Goal: Use online tool/utility

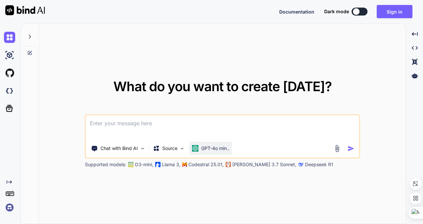
click at [214, 147] on p "GPT-4o min.." at bounding box center [215, 148] width 28 height 7
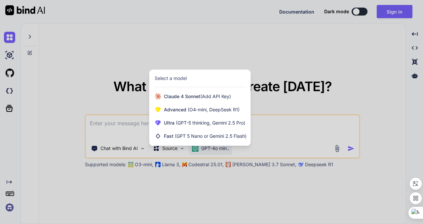
click at [332, 72] on div at bounding box center [211, 112] width 423 height 224
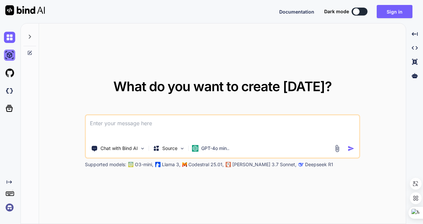
click at [9, 56] on img at bounding box center [9, 55] width 11 height 11
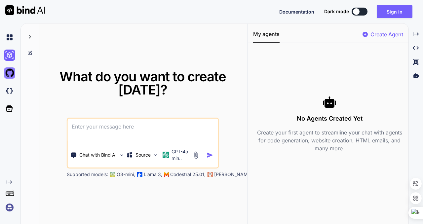
click at [10, 75] on img at bounding box center [9, 72] width 11 height 11
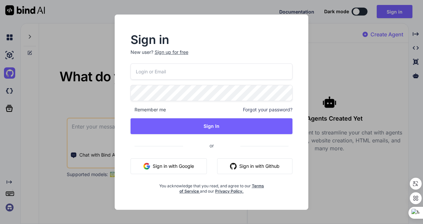
click at [7, 90] on div "Sign in New user? Sign up for free Remember me Forgot your password? Sign In or…" at bounding box center [211, 112] width 423 height 224
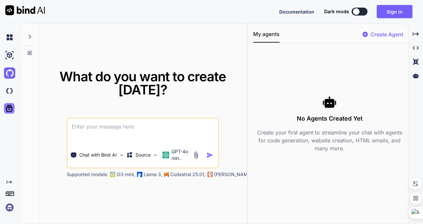
click at [9, 103] on div at bounding box center [9, 108] width 11 height 11
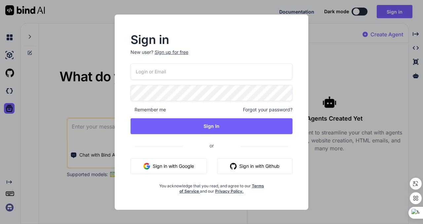
click at [70, 41] on div "Sign in New user? Sign up for free Remember me Forgot your password? Sign In or…" at bounding box center [211, 112] width 423 height 224
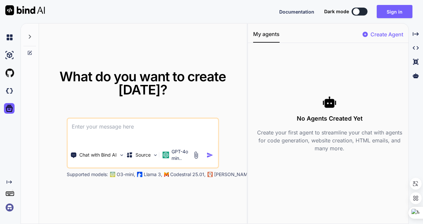
click at [11, 208] on img at bounding box center [9, 207] width 11 height 11
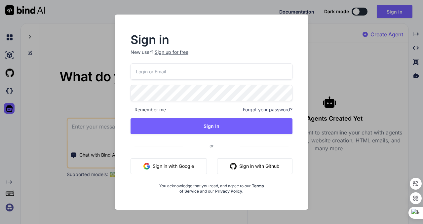
click at [69, 71] on div "Sign in New user? Sign up for free Remember me Forgot your password? Sign In or…" at bounding box center [211, 112] width 423 height 224
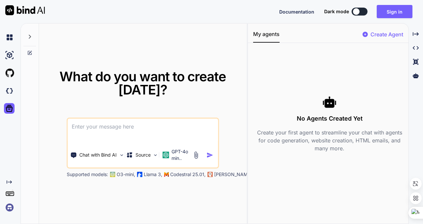
click at [32, 12] on img at bounding box center [25, 10] width 40 height 10
type textarea "x"
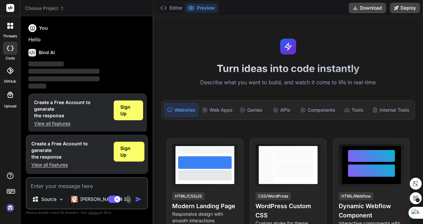
type textarea "x"
click at [83, 52] on div "Bind AI" at bounding box center [87, 53] width 118 height 8
click at [77, 66] on p "‌" at bounding box center [87, 65] width 118 height 8
